Goal: Transaction & Acquisition: Book appointment/travel/reservation

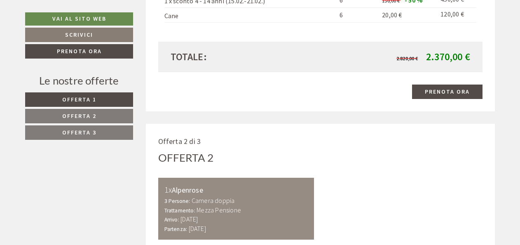
scroll to position [769, 0]
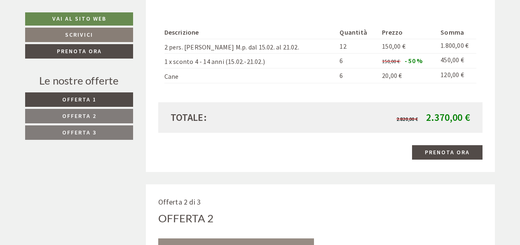
drag, startPoint x: 158, startPoint y: 15, endPoint x: 468, endPoint y: 119, distance: 326.6
copy div "Offerta 1 di 3 Offerta 1 1x Enzian 3 Persone: Camera doppia Trattamento: Mezza …"
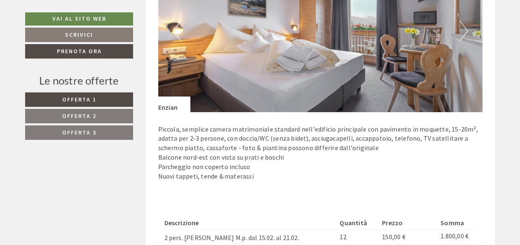
scroll to position [583, 0]
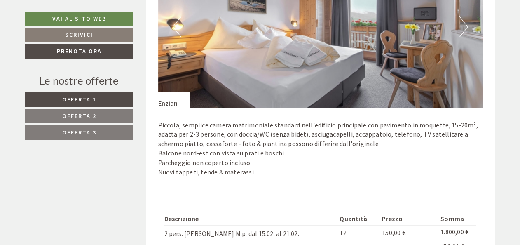
click at [387, 131] on p "Piccola, semplice camera matrimoniale standard nell'edificio principale con pav…" at bounding box center [320, 148] width 325 height 56
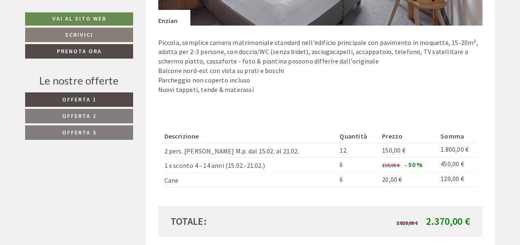
scroll to position [685, 0]
